Goal: Information Seeking & Learning: Stay updated

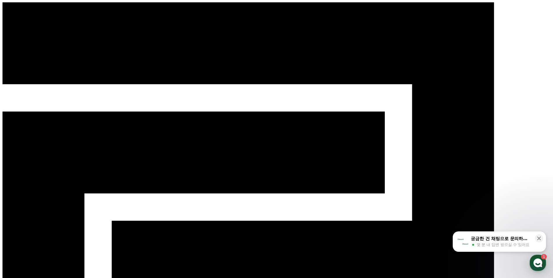
select select "**********"
drag, startPoint x: 380, startPoint y: 115, endPoint x: 382, endPoint y: 124, distance: 9.2
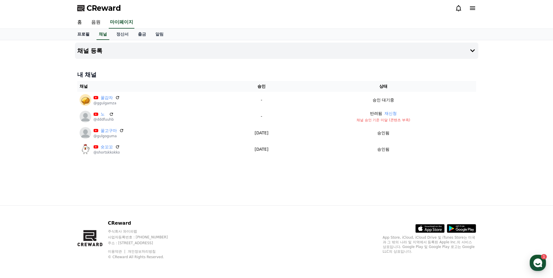
click at [87, 34] on link "프로필" at bounding box center [84, 34] width 22 height 11
select select "**********"
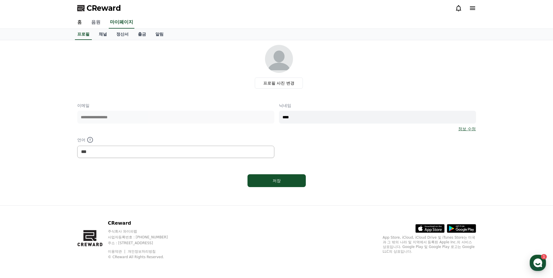
click at [97, 25] on link "음원" at bounding box center [96, 22] width 19 height 12
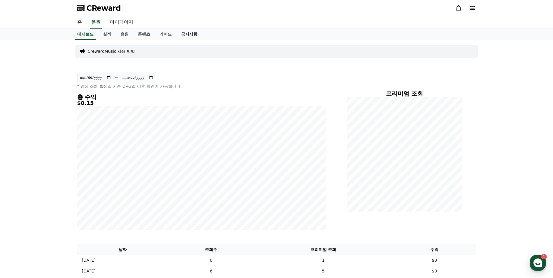
click at [193, 34] on link "공지사항" at bounding box center [189, 34] width 26 height 11
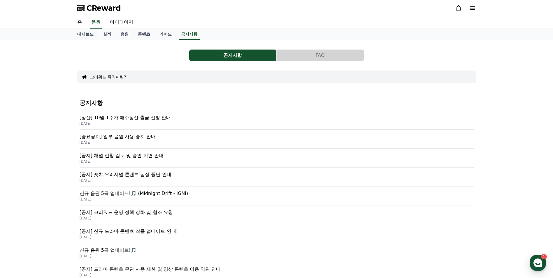
click at [127, 139] on p "[중요공지] 일부 음원 사용 중지 안내" at bounding box center [277, 136] width 394 height 7
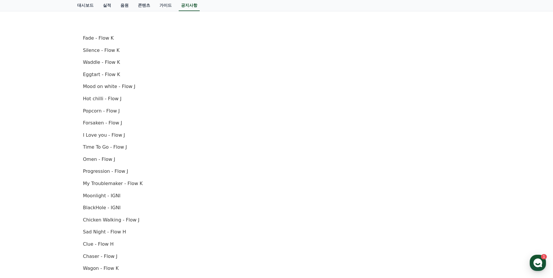
scroll to position [233, 0]
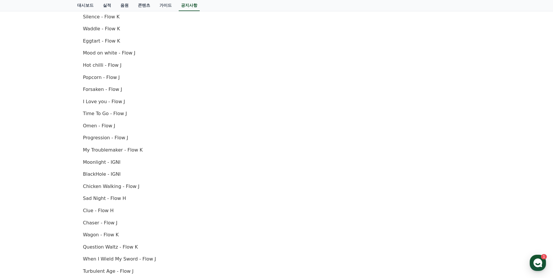
click at [39, 154] on div "공지사항 FAQ [중요공지] 일부 음원 사용 중지 안내 작성일: 2025-10-02 안녕하세요, 크리워드입니다. 10월 2일 오후 4시(한국 …" at bounding box center [276, 85] width 553 height 557
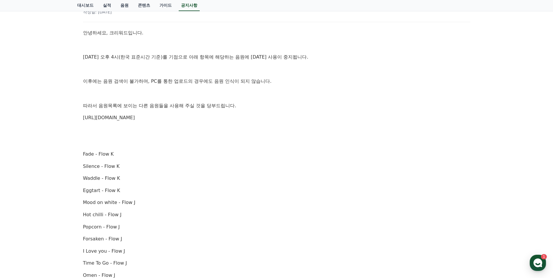
scroll to position [13, 0]
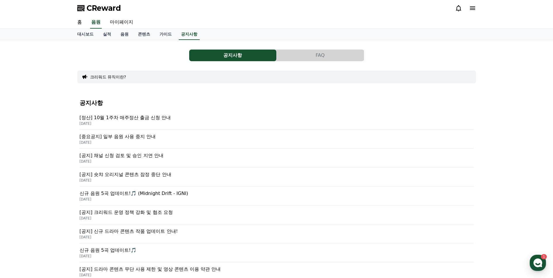
click at [122, 157] on p "[공지] 채널 신청 검토 및 승인 지연 안내" at bounding box center [277, 155] width 394 height 7
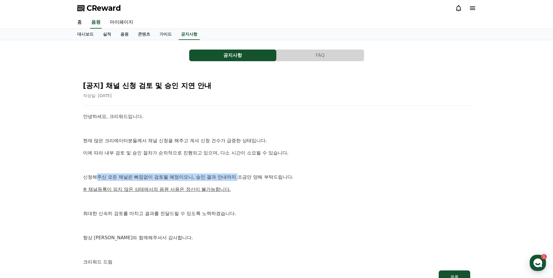
drag, startPoint x: 99, startPoint y: 177, endPoint x: 240, endPoint y: 176, distance: 141.7
click at [240, 176] on p "신청해주신 모든 채널은 빠짐없이 검토될 예정이오니, 승인 결과 안내까지 조금만 양해 부탁드립니다." at bounding box center [276, 177] width 387 height 8
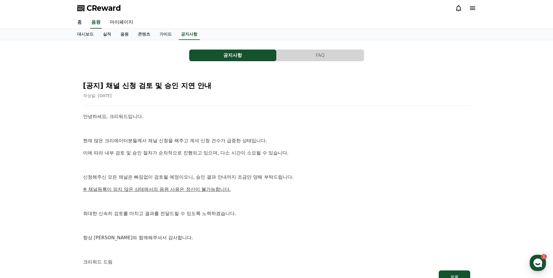
drag, startPoint x: 240, startPoint y: 176, endPoint x: 245, endPoint y: 184, distance: 10.1
click at [242, 184] on div "안녕하세요, 크리워드입니다. 현재 많은 크리에이터분들께서 채널 신청을 해주고 계셔 신청 건수가 급증한 상태입니다. 이에 따라 내부 검토 및 승…" at bounding box center [276, 189] width 387 height 153
drag, startPoint x: 260, startPoint y: 178, endPoint x: 138, endPoint y: 178, distance: 122.8
click at [138, 178] on p "신청해주신 모든 채널은 빠짐없이 검토될 예정이오니, 승인 결과 안내까지 조금만 양해 부탁드립니다." at bounding box center [276, 177] width 387 height 8
drag, startPoint x: 138, startPoint y: 178, endPoint x: 218, endPoint y: 196, distance: 81.8
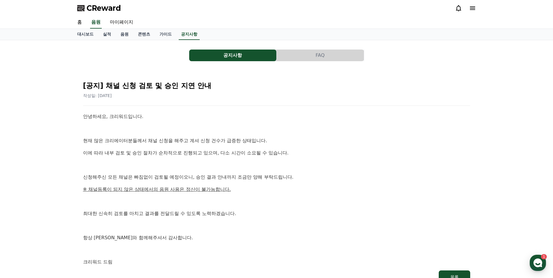
click at [217, 195] on div "안녕하세요, 크리워드입니다. 현재 많은 크리에이터분들께서 채널 신청을 해주고 계셔 신청 건수가 급증한 상태입니다. 이에 따라 내부 검토 및 승…" at bounding box center [276, 189] width 387 height 153
drag, startPoint x: 205, startPoint y: 211, endPoint x: 107, endPoint y: 211, distance: 98.6
click at [107, 211] on p "최대한 신속히 검토를 마치고 결과를 전달드릴 수 있도록 노력하겠습니다." at bounding box center [276, 214] width 387 height 8
drag, startPoint x: 107, startPoint y: 211, endPoint x: 122, endPoint y: 236, distance: 30.4
click at [122, 236] on p "항상 크리워드와 함께해주셔서 감사합니다." at bounding box center [276, 238] width 387 height 8
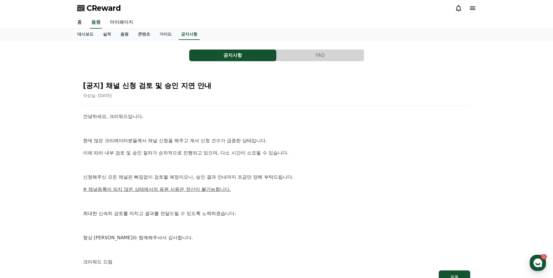
drag, startPoint x: 122, startPoint y: 236, endPoint x: 239, endPoint y: 232, distance: 116.1
click at [238, 242] on div "안녕하세요, 크리워드입니다. 현재 많은 크리에이터분들께서 채널 신청을 해주고 계셔 신청 건수가 급증한 상태입니다. 이에 따라 내부 검토 및 승…" at bounding box center [276, 189] width 387 height 153
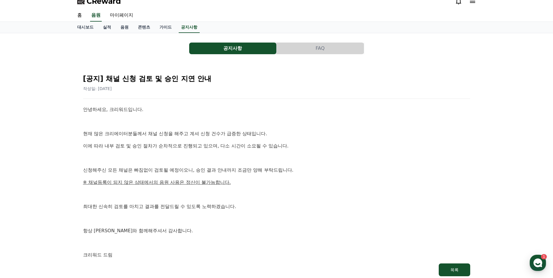
scroll to position [1, 0]
